Goal: Task Accomplishment & Management: Manage account settings

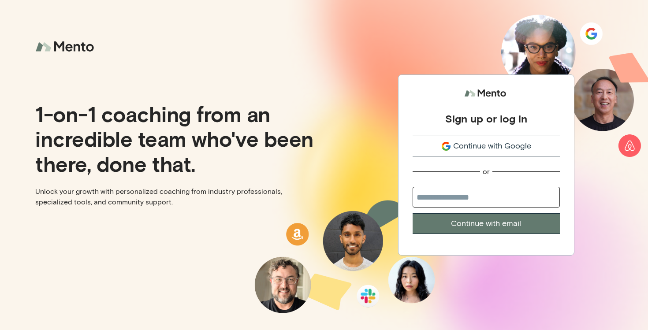
click at [467, 146] on span "Continue with Google" at bounding box center [492, 146] width 78 height 12
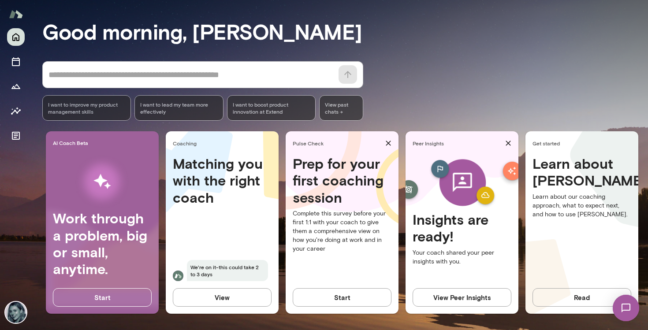
scroll to position [63, 0]
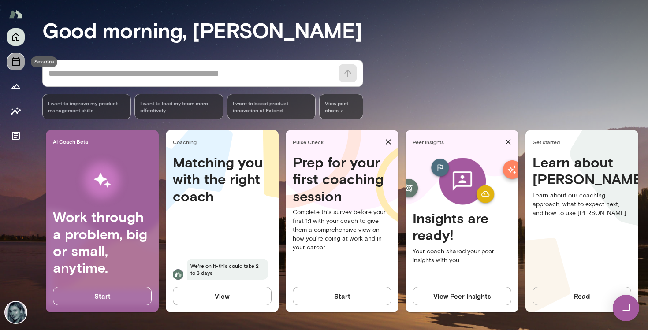
click at [14, 60] on icon "Sessions" at bounding box center [16, 61] width 8 height 9
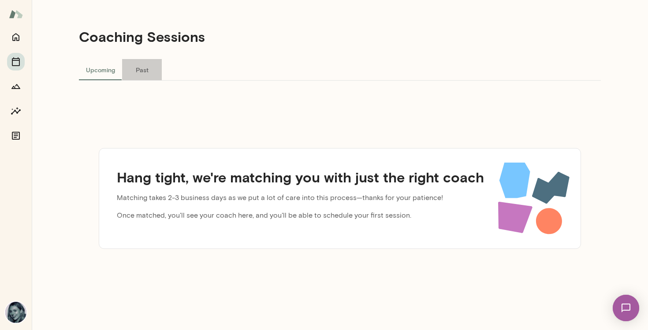
click at [144, 67] on button "Past" at bounding box center [142, 69] width 40 height 21
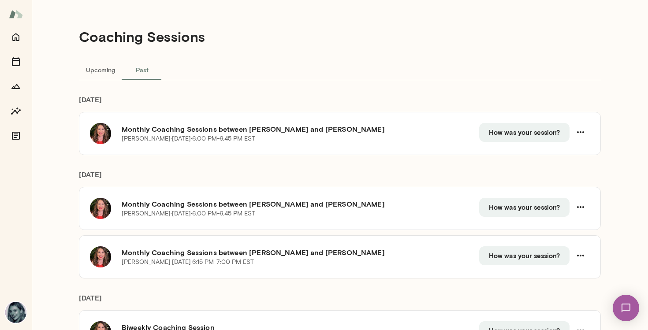
click at [22, 309] on img at bounding box center [15, 312] width 21 height 21
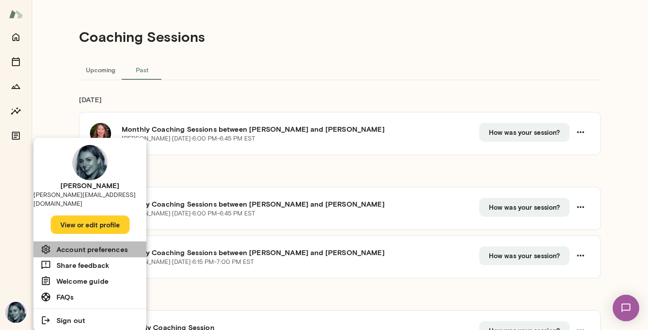
click at [87, 244] on h6 "Account preferences" at bounding box center [91, 249] width 71 height 11
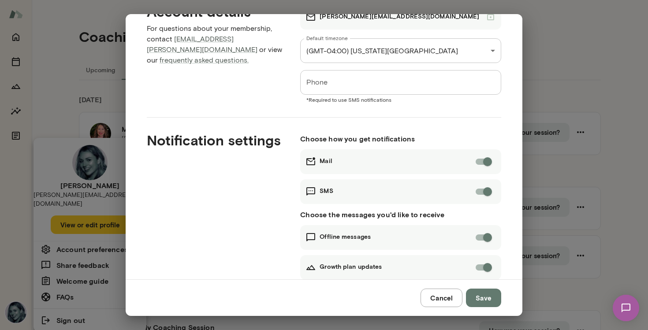
scroll to position [84, 0]
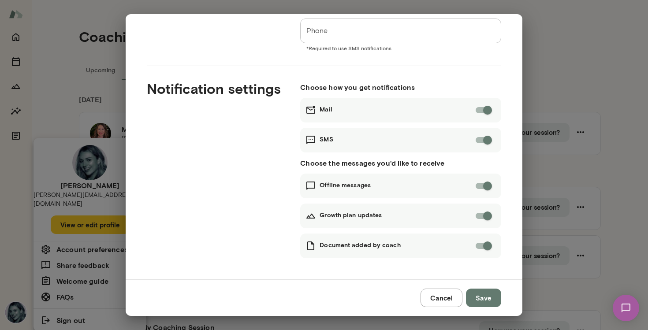
click at [483, 301] on button "Save" at bounding box center [483, 298] width 35 height 19
click at [60, 103] on div "**********" at bounding box center [324, 165] width 648 height 330
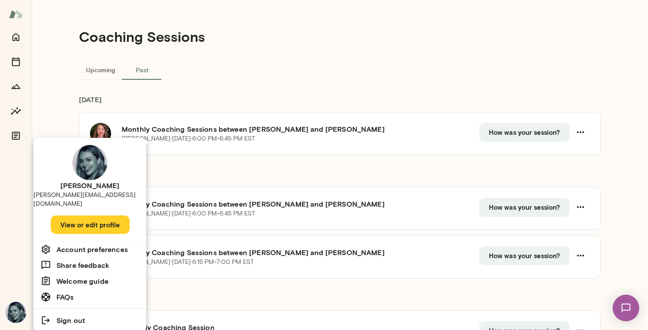
click at [51, 116] on div at bounding box center [324, 165] width 648 height 330
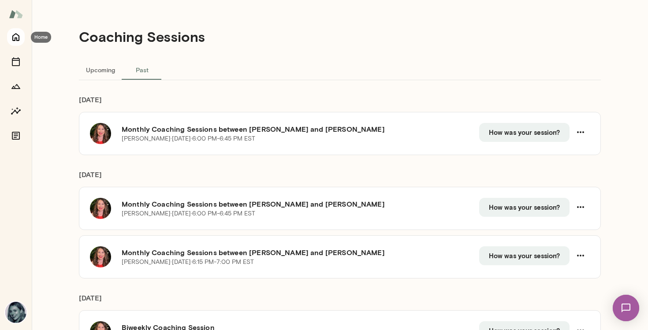
click at [14, 33] on icon "Home" at bounding box center [16, 37] width 11 height 11
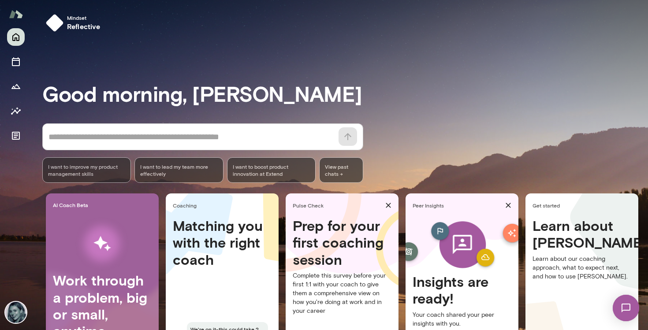
scroll to position [63, 0]
